Goal: Task Accomplishment & Management: Use online tool/utility

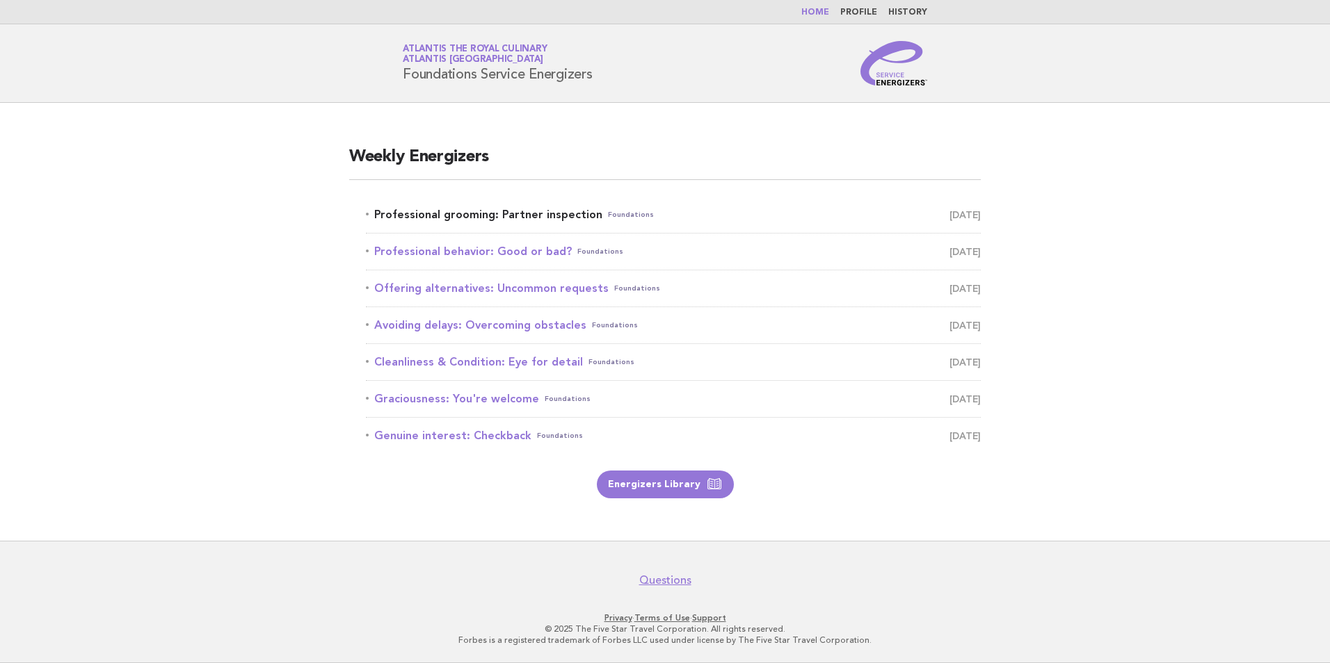
click at [583, 213] on link "Professional grooming: Partner inspection Foundations October 2" at bounding box center [673, 214] width 615 height 19
click at [709, 482] on icon at bounding box center [714, 484] width 17 height 17
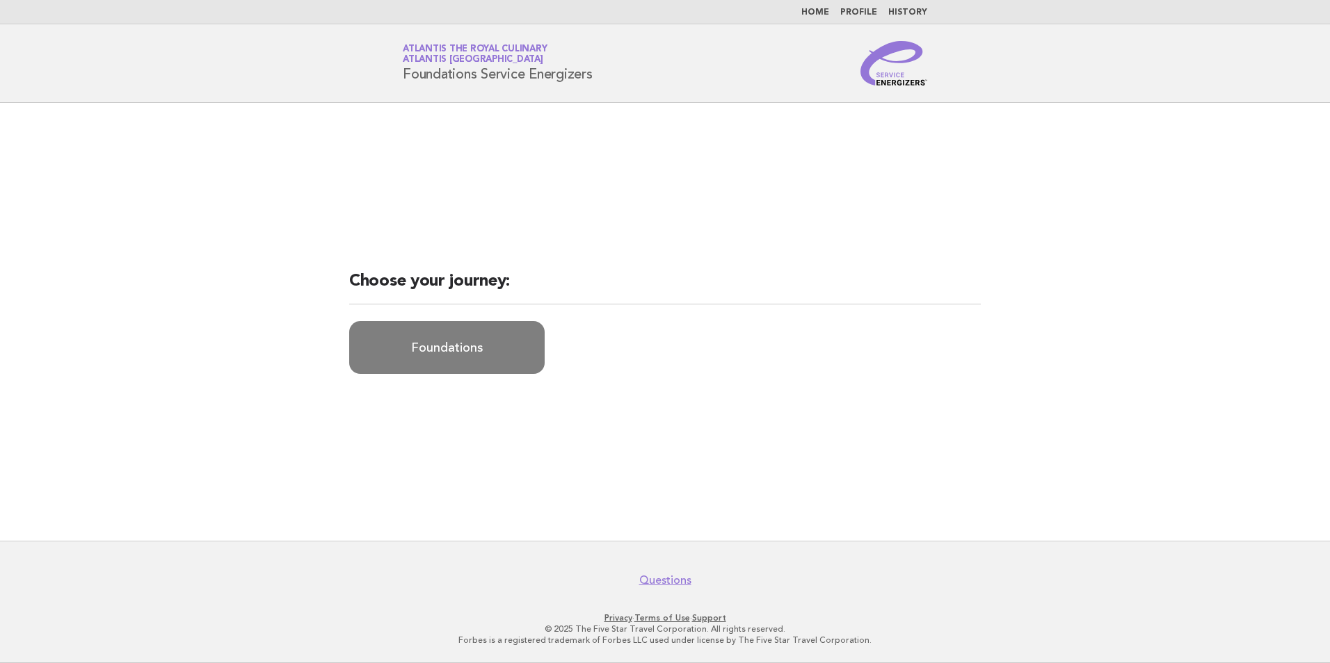
click at [417, 350] on link "Foundations" at bounding box center [446, 347] width 195 height 53
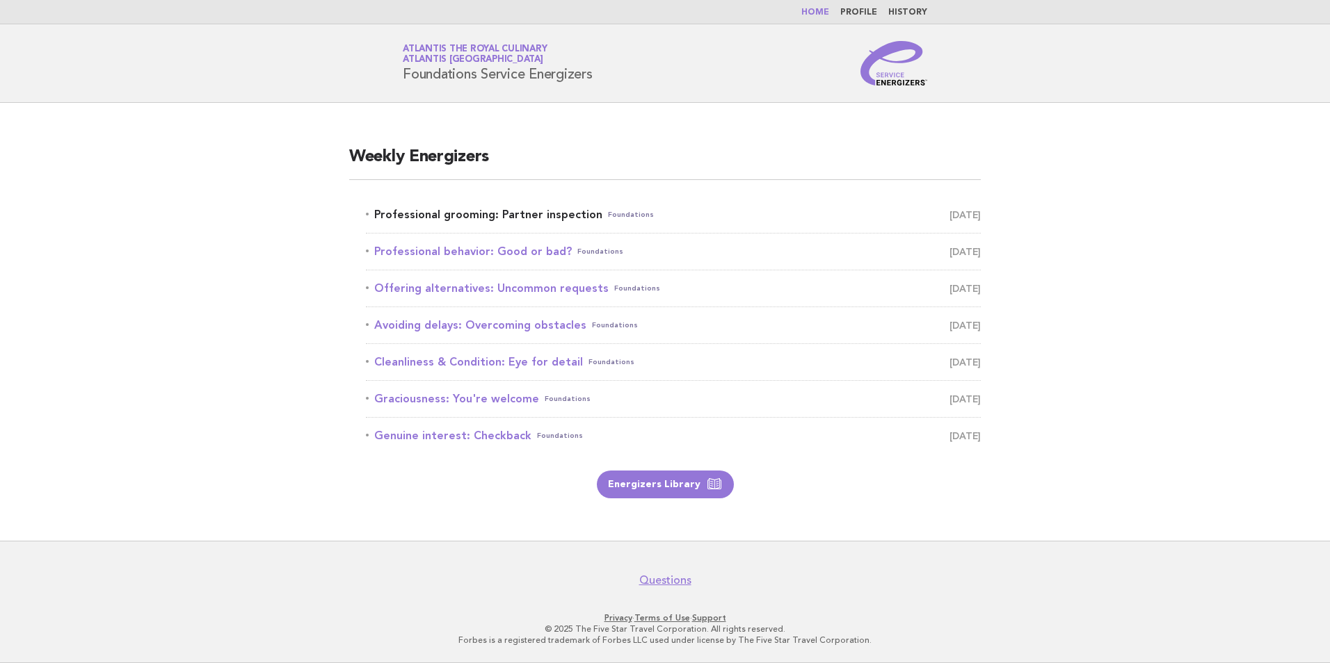
click at [469, 215] on link "Professional grooming: Partner inspection Foundations October 2" at bounding box center [673, 214] width 615 height 19
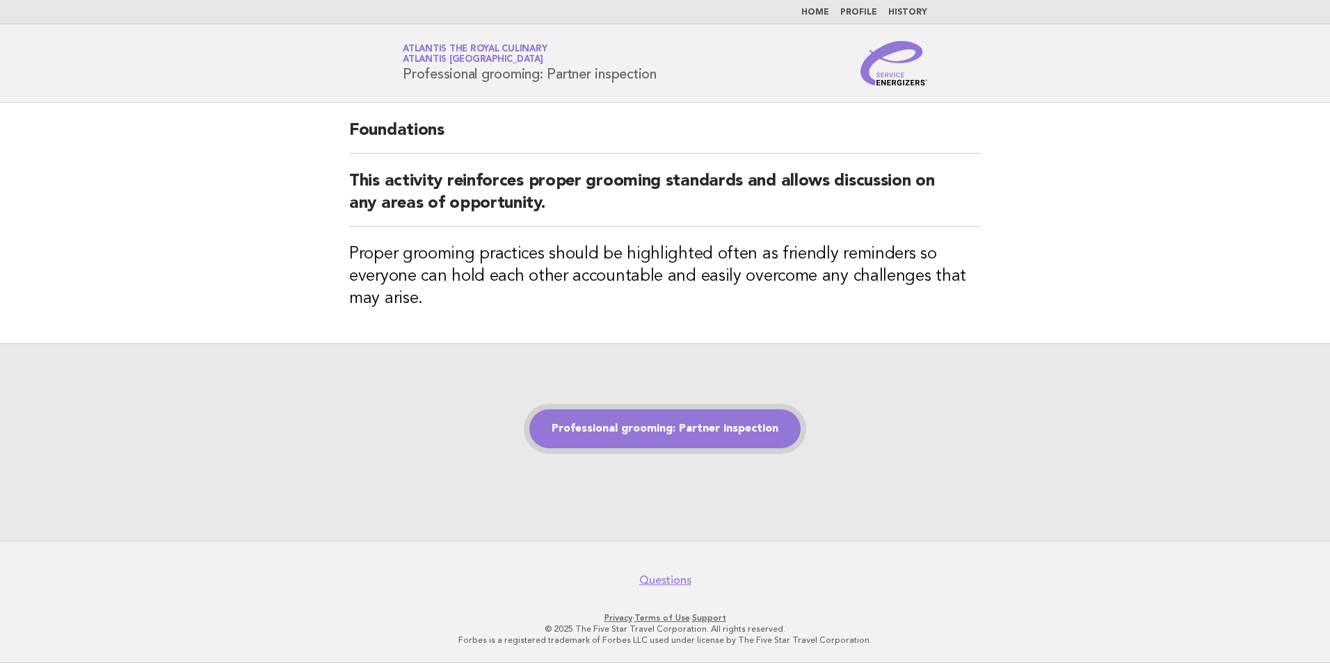
click at [616, 435] on link "Professional grooming: Partner inspection" at bounding box center [664, 429] width 271 height 39
click at [683, 437] on link "Professional grooming: Partner inspection" at bounding box center [664, 429] width 271 height 39
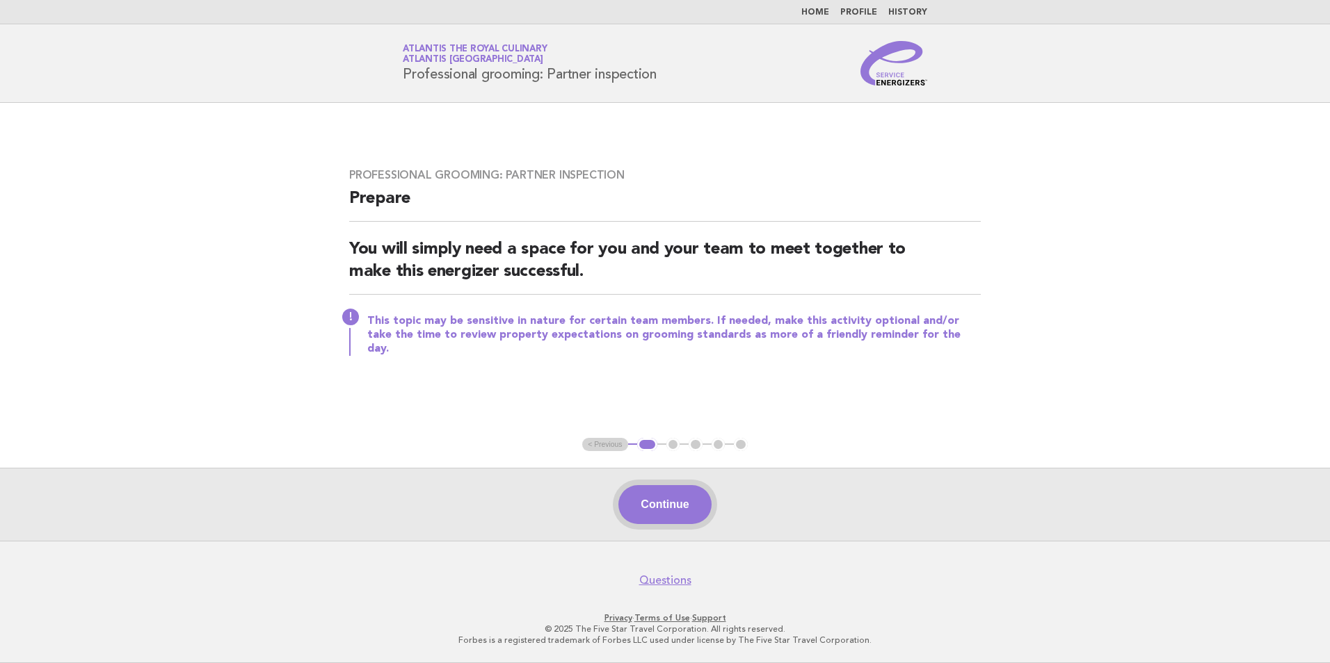
click at [680, 499] on button "Continue" at bounding box center [664, 504] width 92 height 39
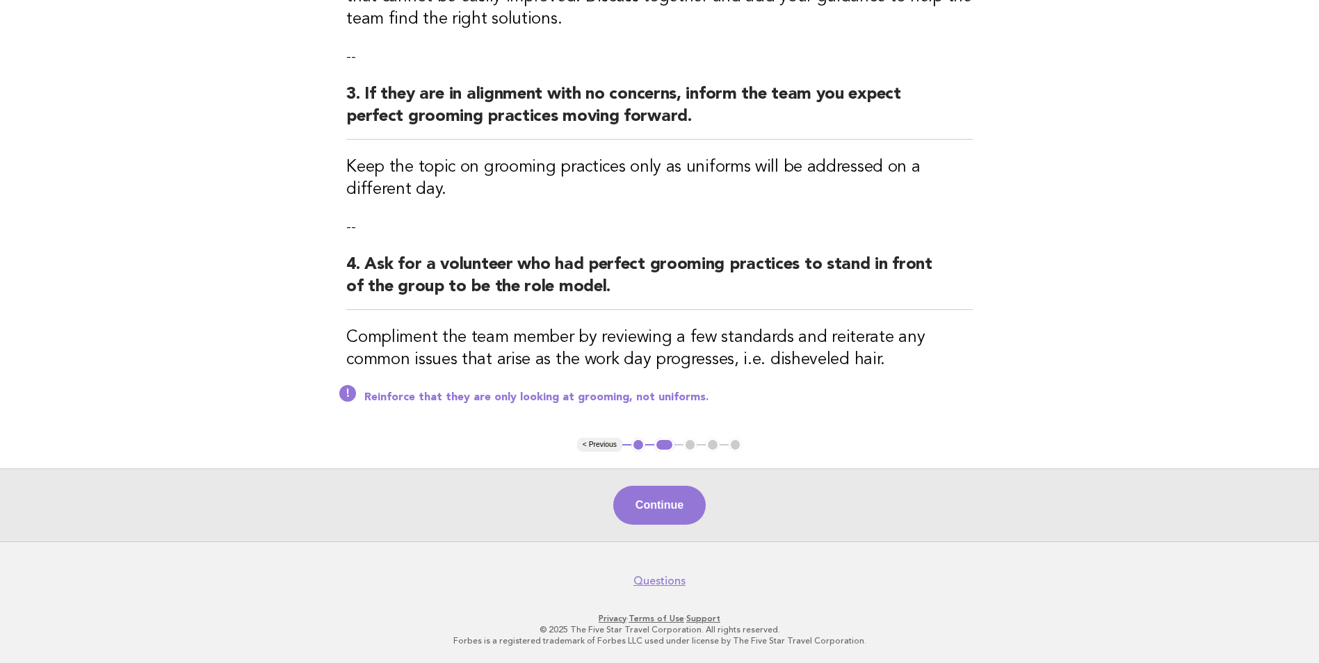
click at [652, 499] on button "Continue" at bounding box center [659, 505] width 92 height 39
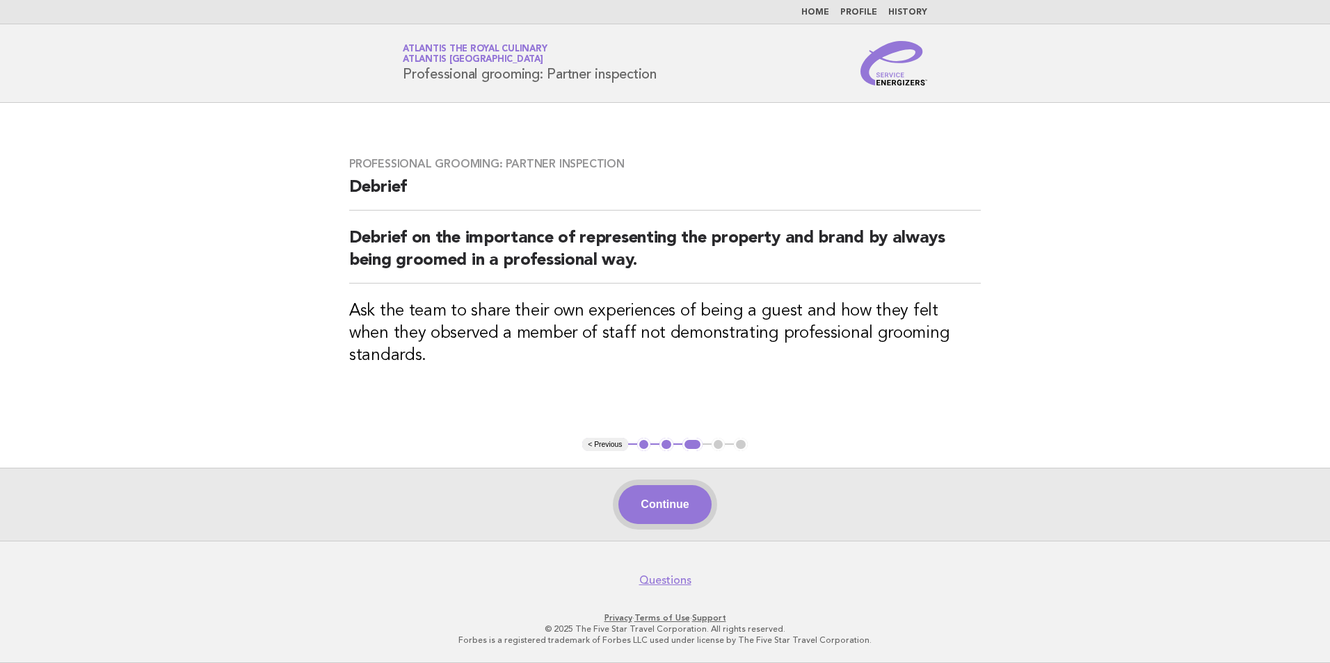
click at [696, 514] on button "Continue" at bounding box center [664, 504] width 92 height 39
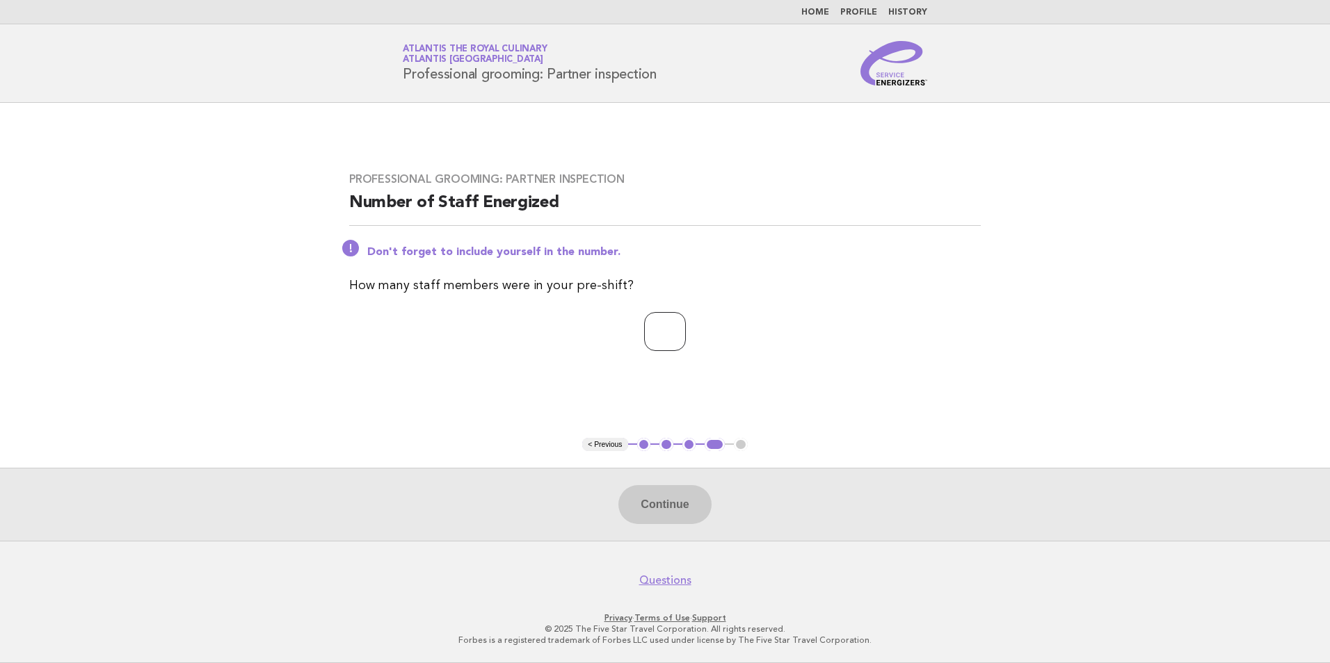
click at [652, 329] on input "number" at bounding box center [665, 331] width 42 height 39
type input "**"
click at [660, 514] on button "Continue" at bounding box center [664, 504] width 92 height 39
